Goal: Check status: Check status

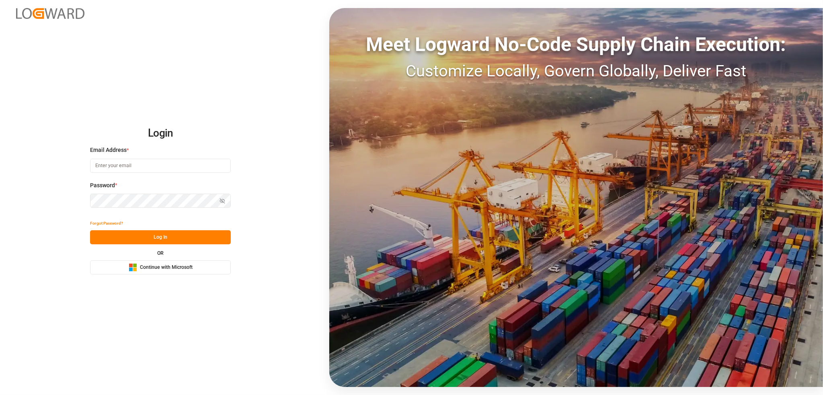
click at [186, 265] on span "Continue with Microsoft" at bounding box center [166, 267] width 53 height 7
click at [163, 267] on span "Continue with Microsoft" at bounding box center [166, 267] width 53 height 7
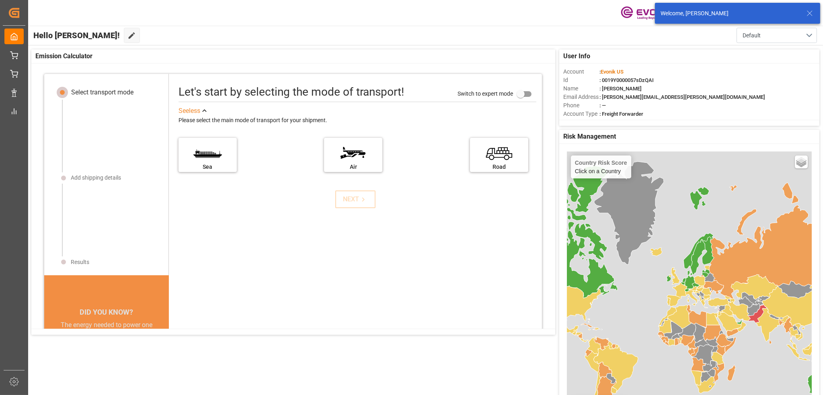
click at [808, 13] on icon at bounding box center [810, 13] width 10 height 10
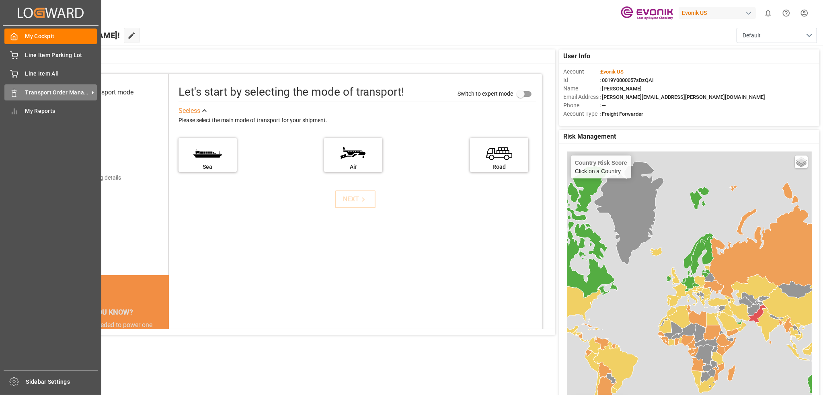
click at [68, 93] on span "Transport Order Management" at bounding box center [57, 92] width 64 height 8
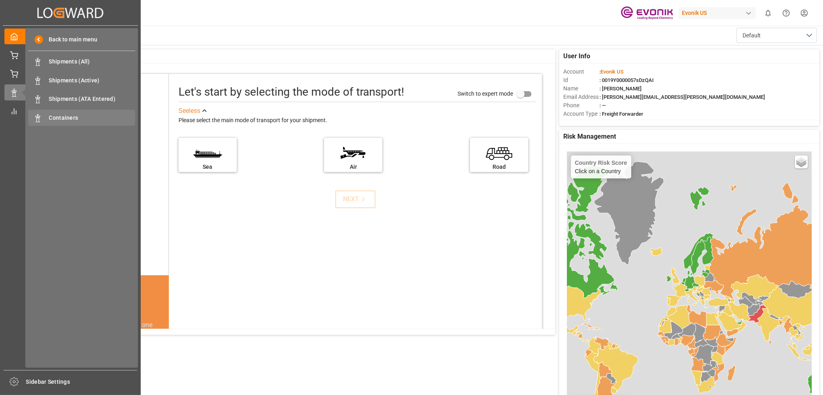
click at [68, 119] on span "Containers" at bounding box center [92, 118] width 86 height 8
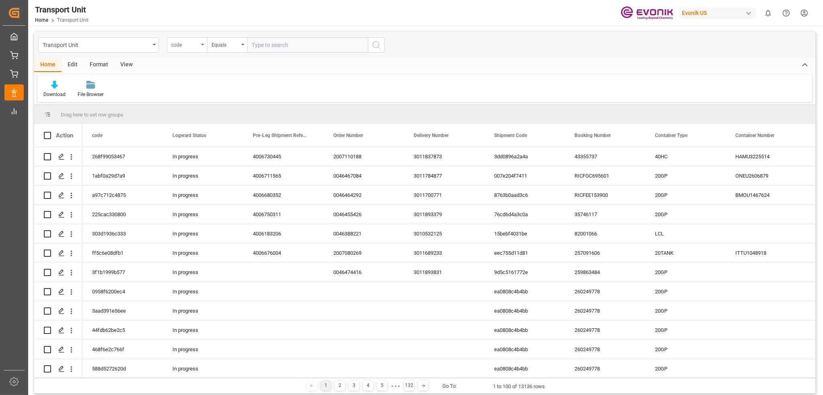
click at [202, 44] on icon "open menu" at bounding box center [202, 45] width 3 height 2
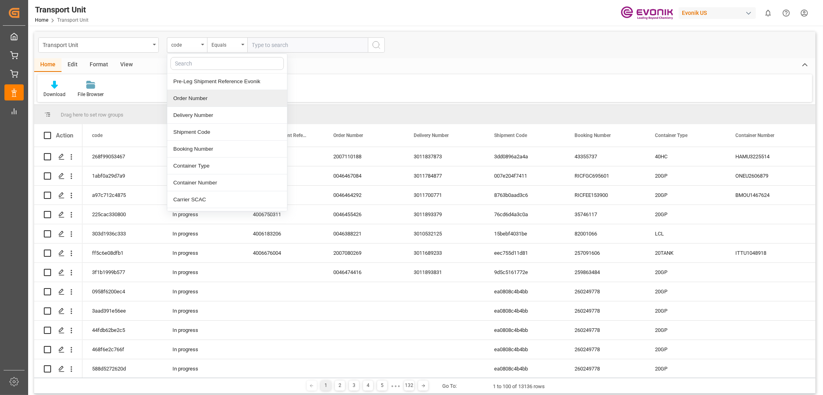
scroll to position [40, 0]
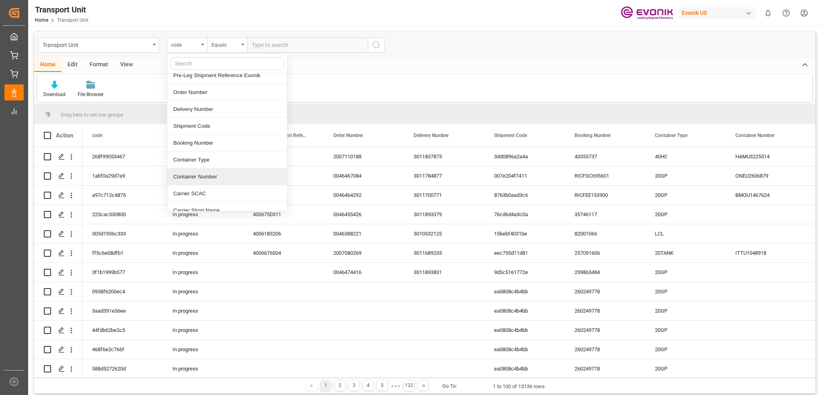
click at [222, 174] on div "Container Number" at bounding box center [227, 177] width 120 height 17
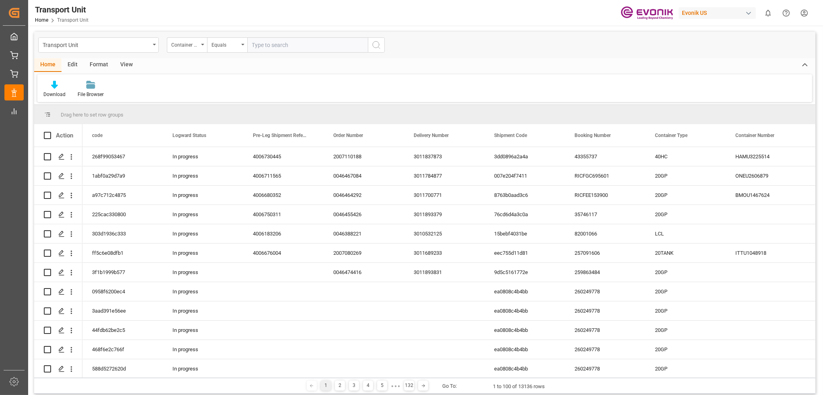
click at [285, 41] on input "text" at bounding box center [307, 44] width 121 height 15
paste input "MRKU7043815"
type input "MRKU7043815"
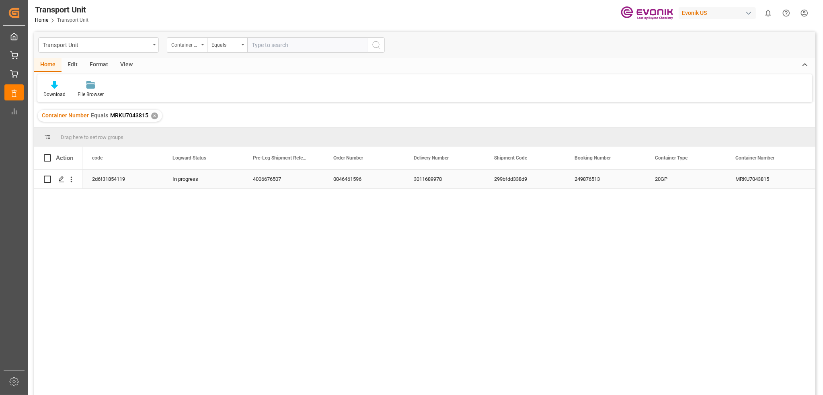
click at [430, 176] on div "3011689978" at bounding box center [444, 179] width 80 height 19
click at [172, 228] on div "3011689978 Maersk MAEU MRKU7043815 20GP 249876513 299bfdd338d9 0046461596 40066…" at bounding box center [448, 285] width 733 height 231
click at [151, 116] on div "✕" at bounding box center [154, 116] width 7 height 7
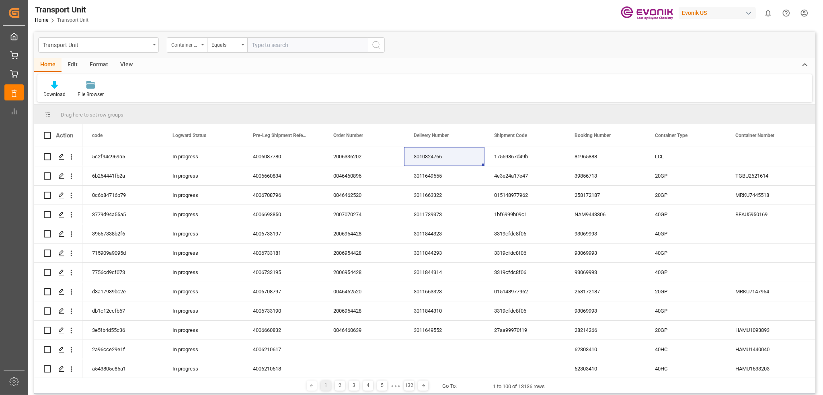
click at [300, 45] on input "text" at bounding box center [307, 44] width 121 height 15
paste input "MRKU7043815"
type input "MRKU7043815"
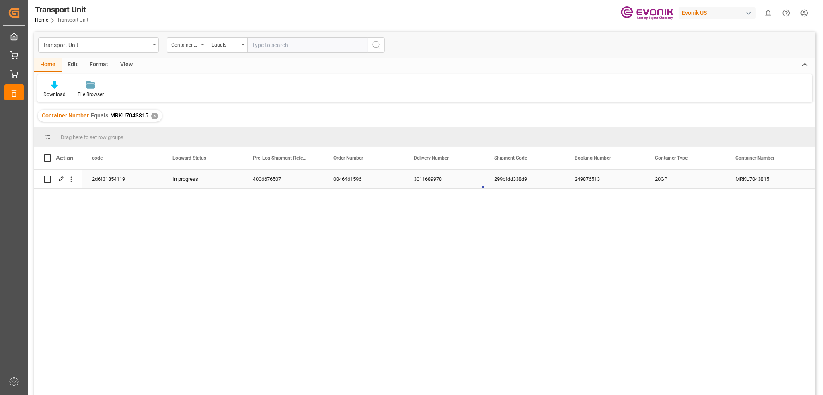
click at [423, 182] on div "3011689978" at bounding box center [444, 179] width 80 height 19
